Goal: Transaction & Acquisition: Purchase product/service

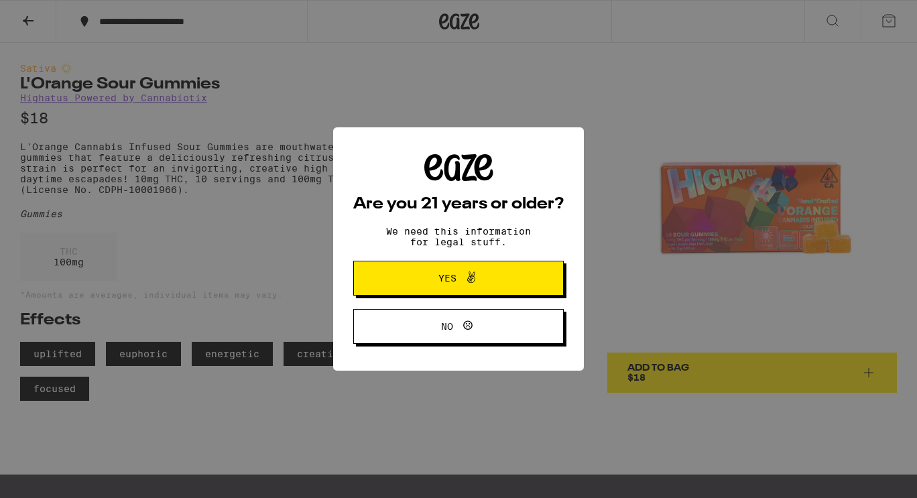
click at [455, 276] on span "Yes" at bounding box center [448, 278] width 18 height 9
